Goal: Complete application form

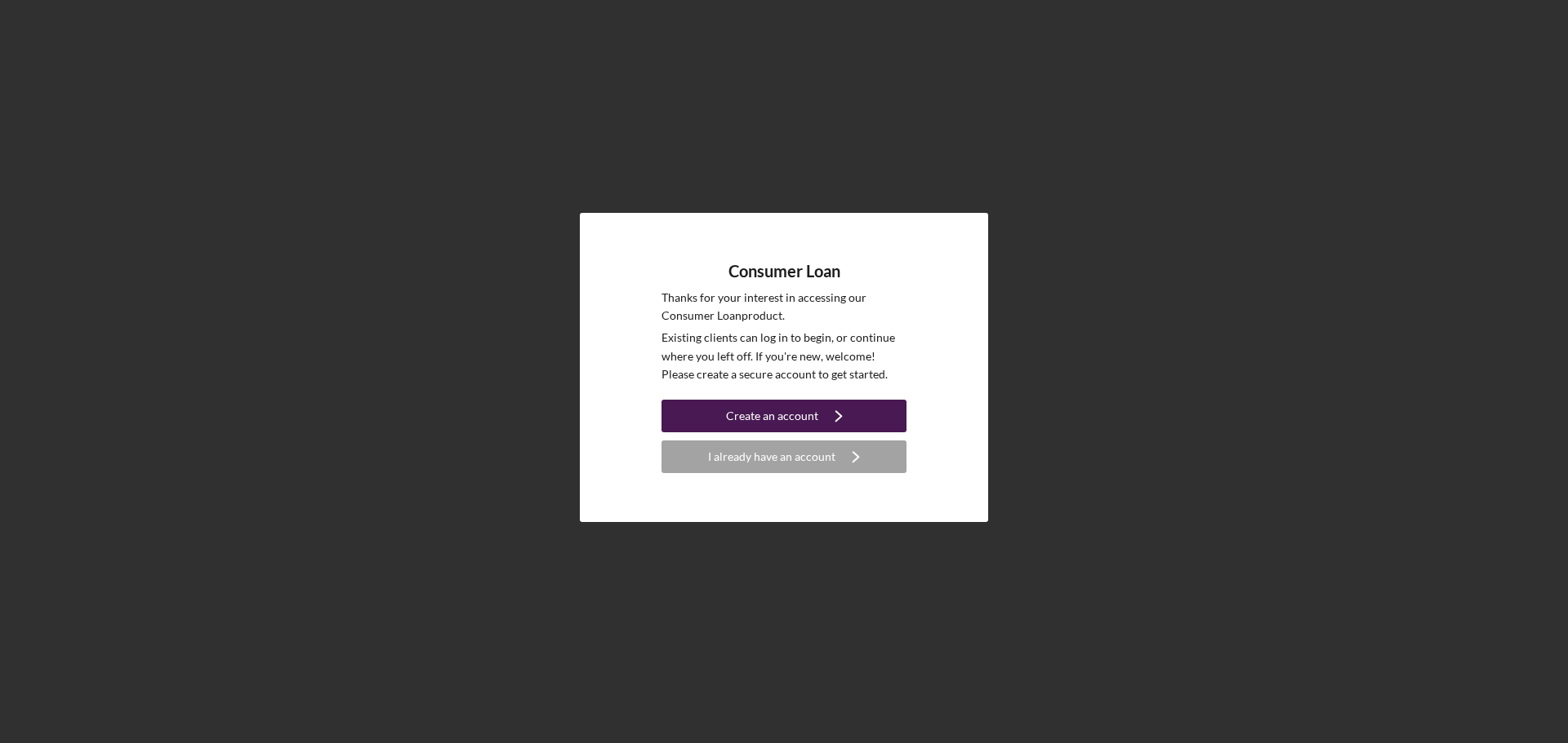
click at [826, 410] on icon "Icon/Navigate" at bounding box center [839, 416] width 41 height 41
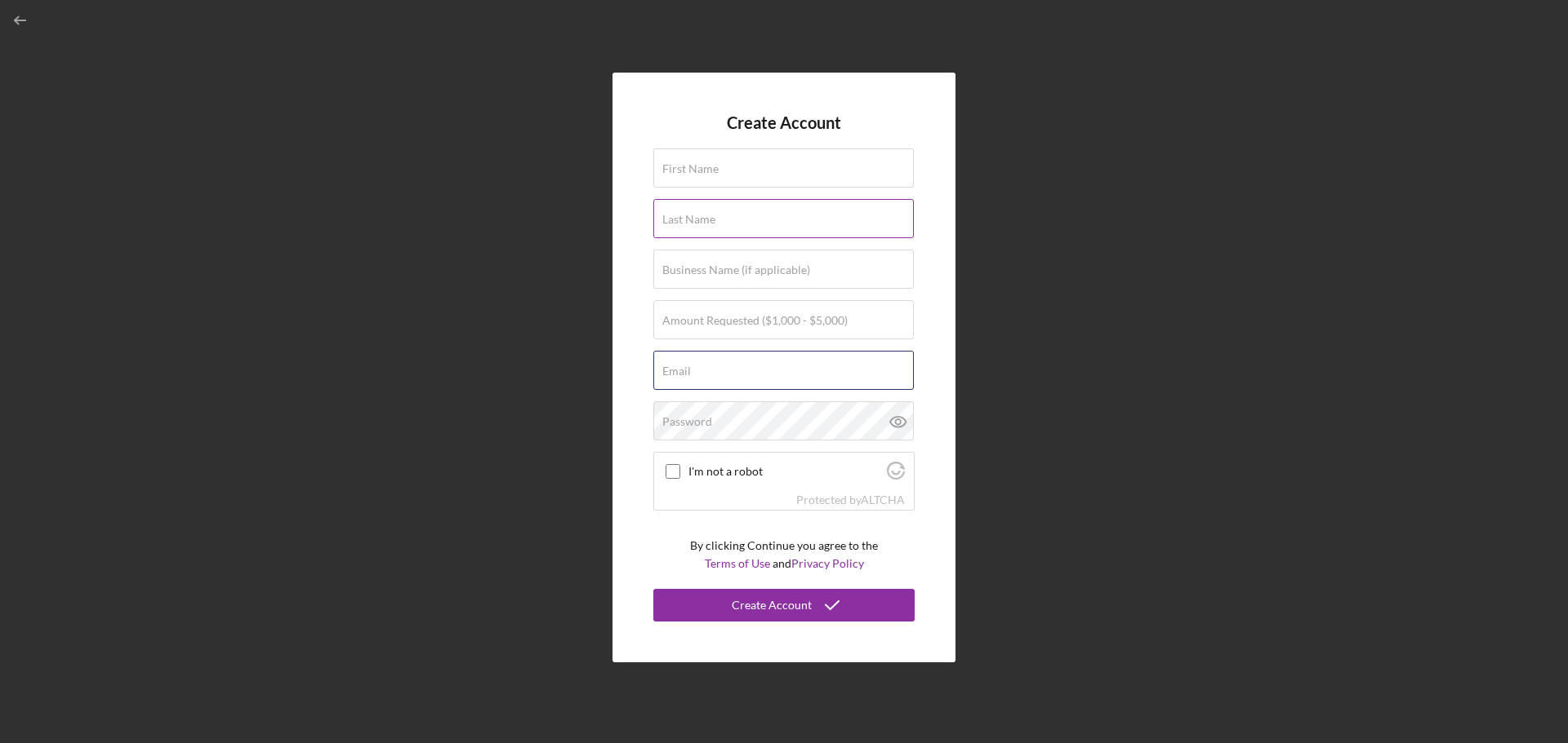
type input "[EMAIL_ADDRESS][DOMAIN_NAME]"
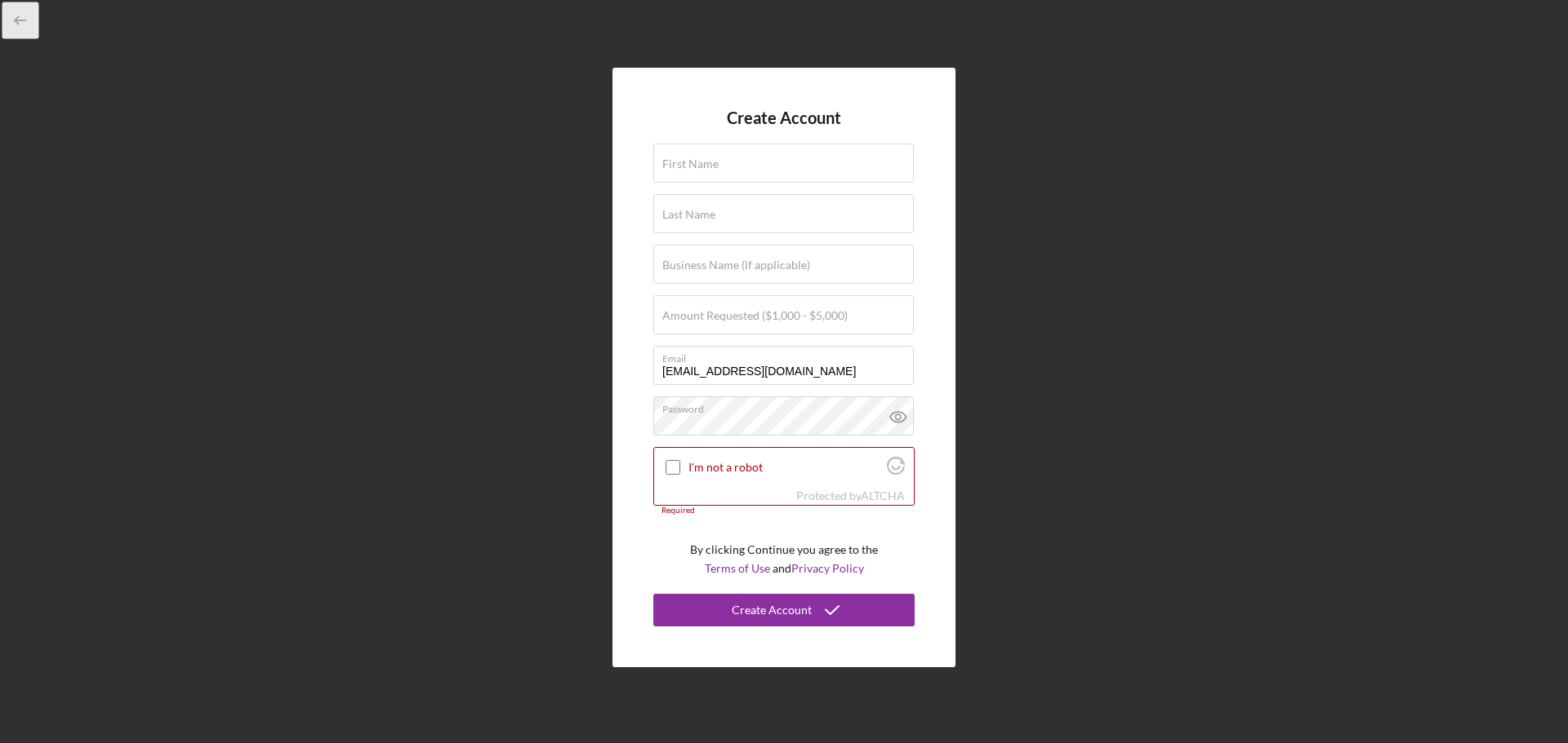
click at [21, 20] on line "button" at bounding box center [21, 20] width 11 height 0
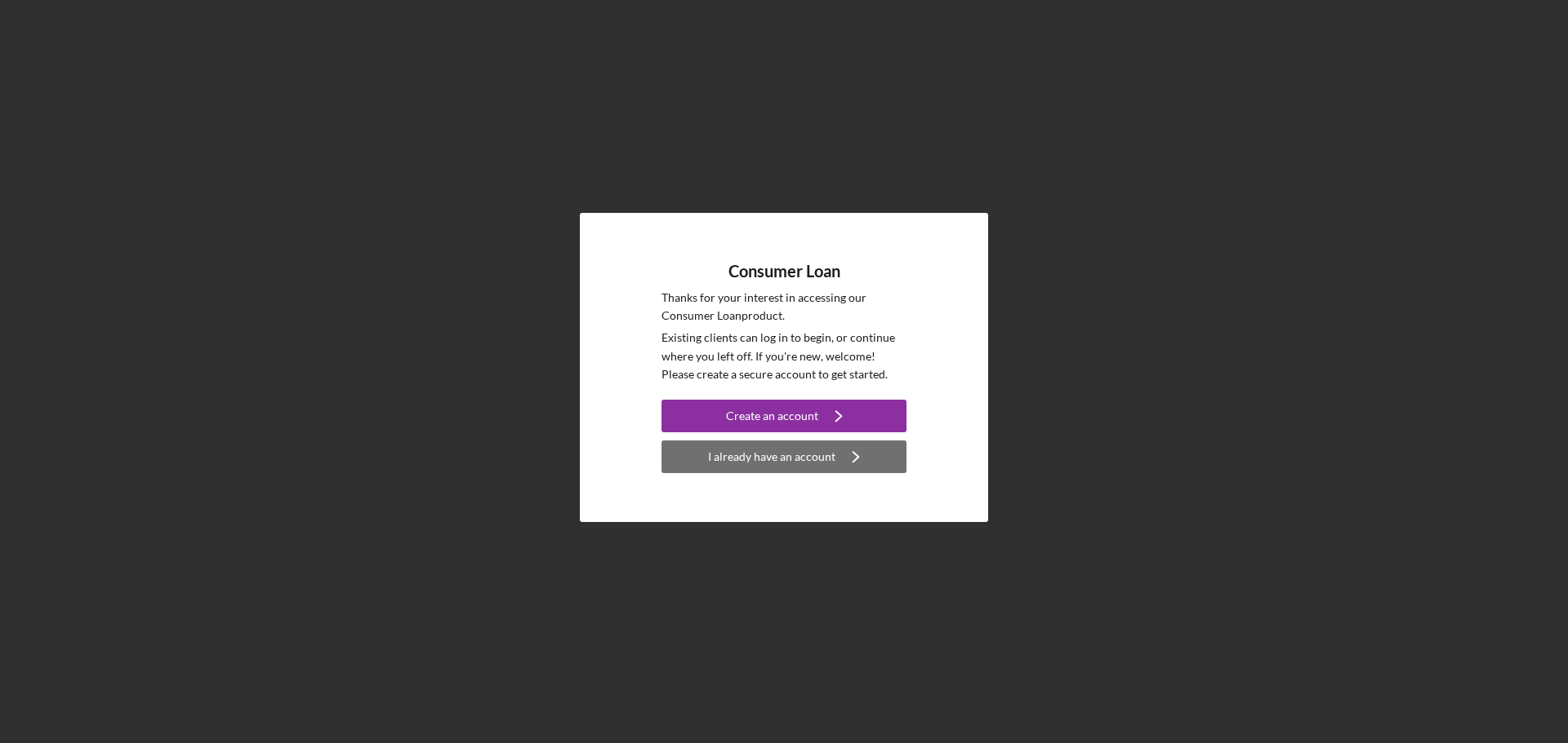
click at [738, 461] on div "I already have an account" at bounding box center [772, 457] width 127 height 33
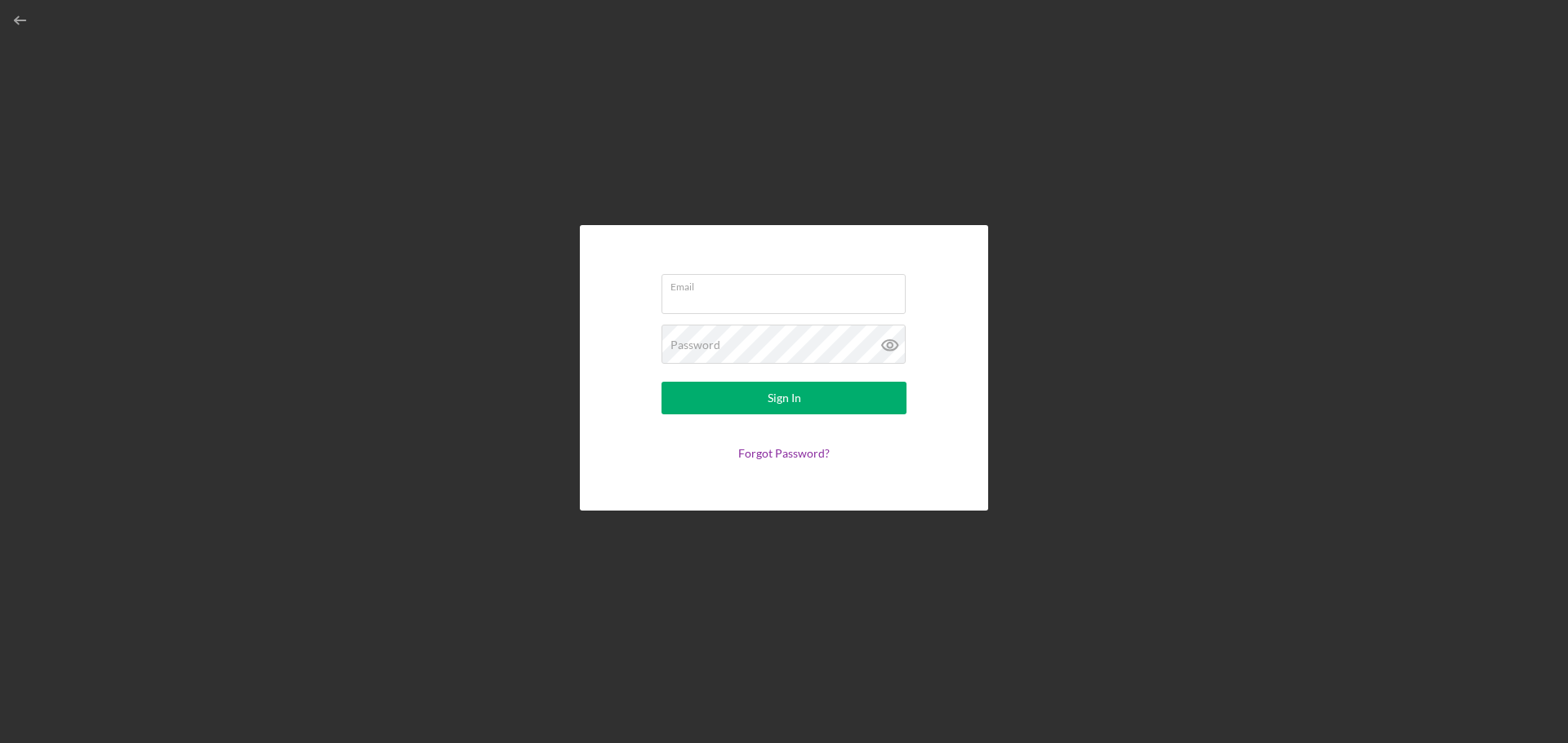
type input "[EMAIL_ADDRESS][DOMAIN_NAME]"
click at [789, 398] on div "Sign In" at bounding box center [784, 398] width 34 height 33
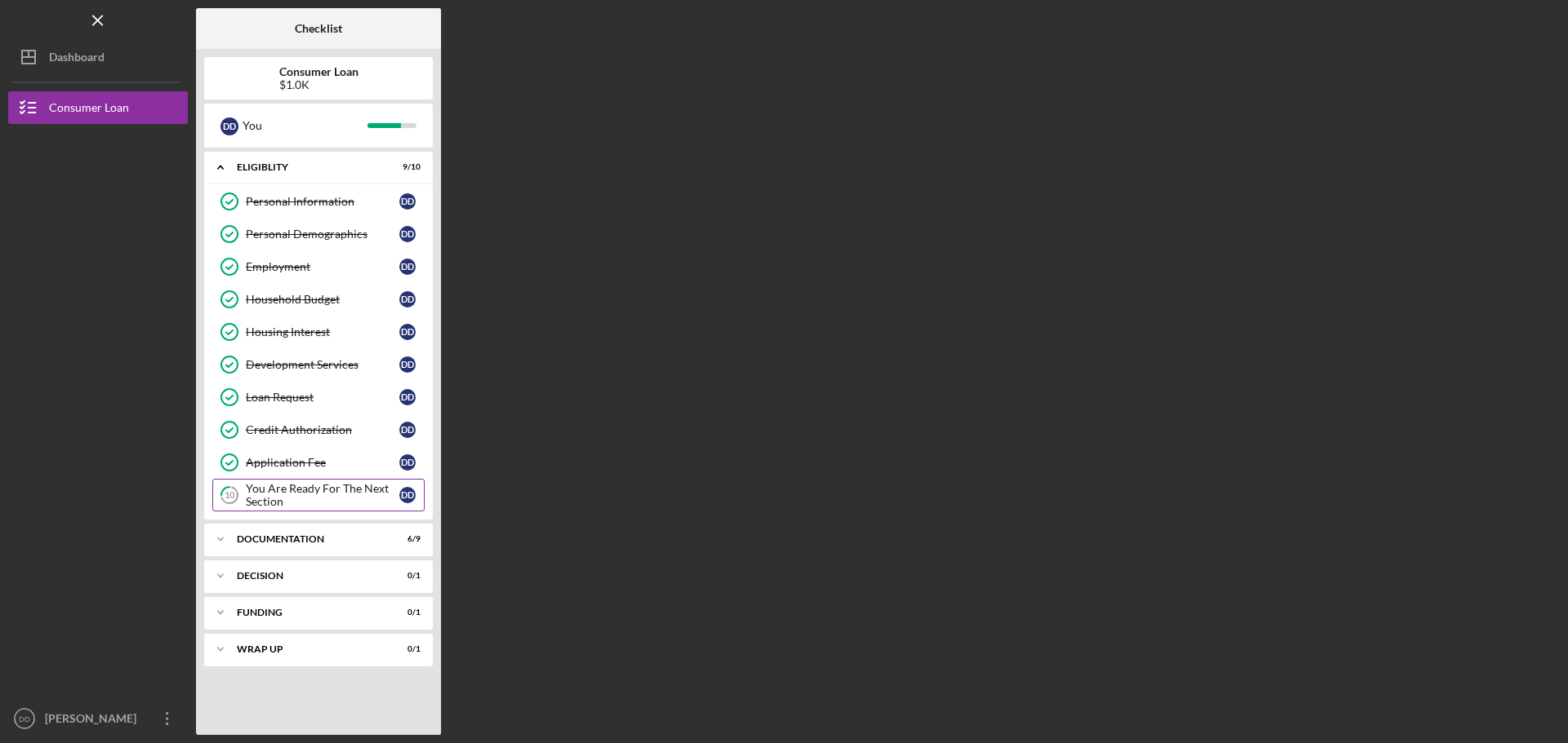
click at [361, 488] on div "You Are Ready For The Next Section" at bounding box center [323, 496] width 154 height 27
